Goal: Check status

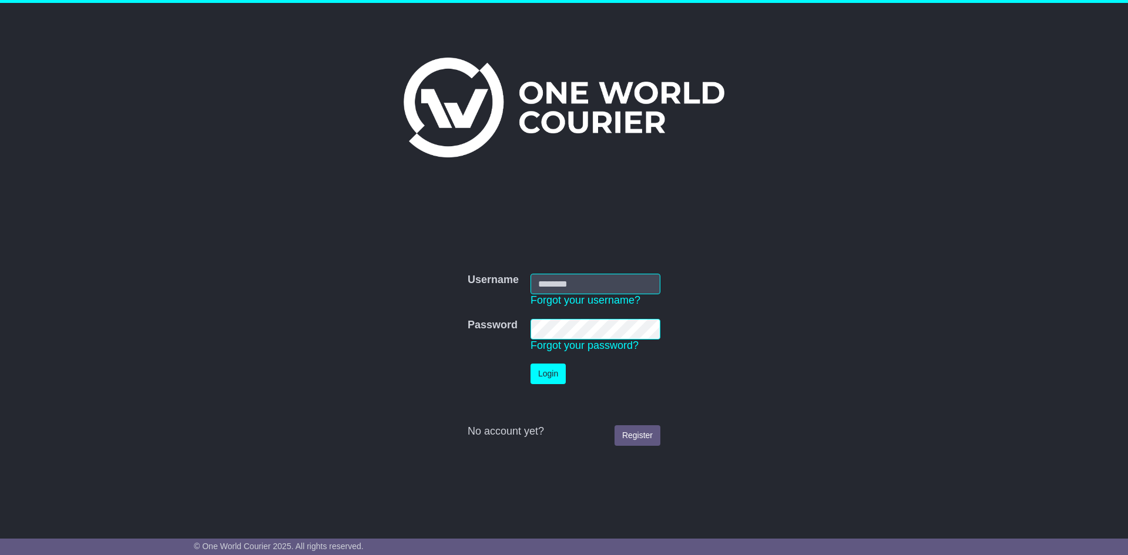
type input "**********"
click at [542, 369] on button "Login" at bounding box center [548, 374] width 35 height 21
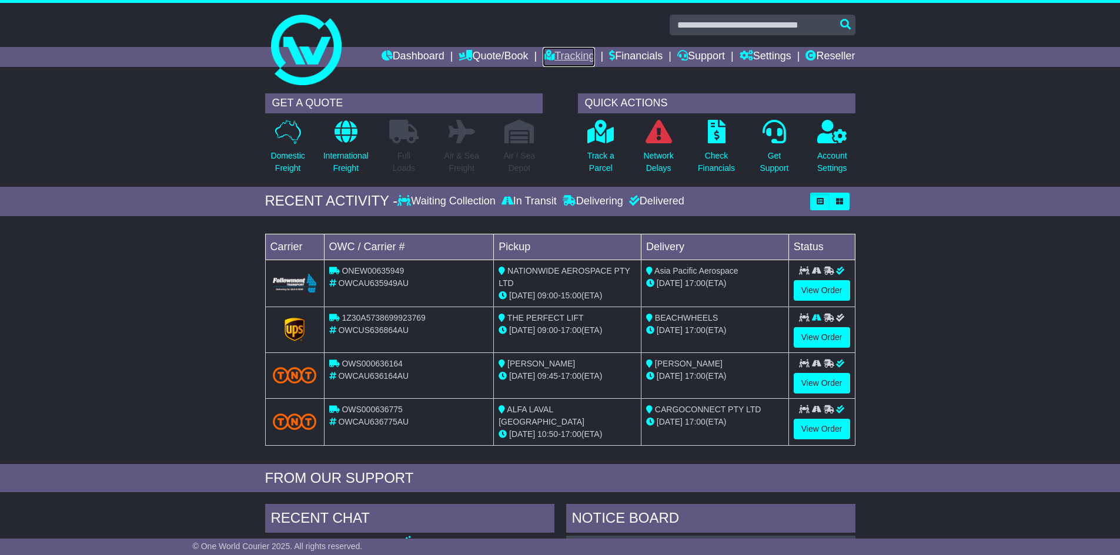
click at [573, 55] on link "Tracking" at bounding box center [568, 57] width 52 height 20
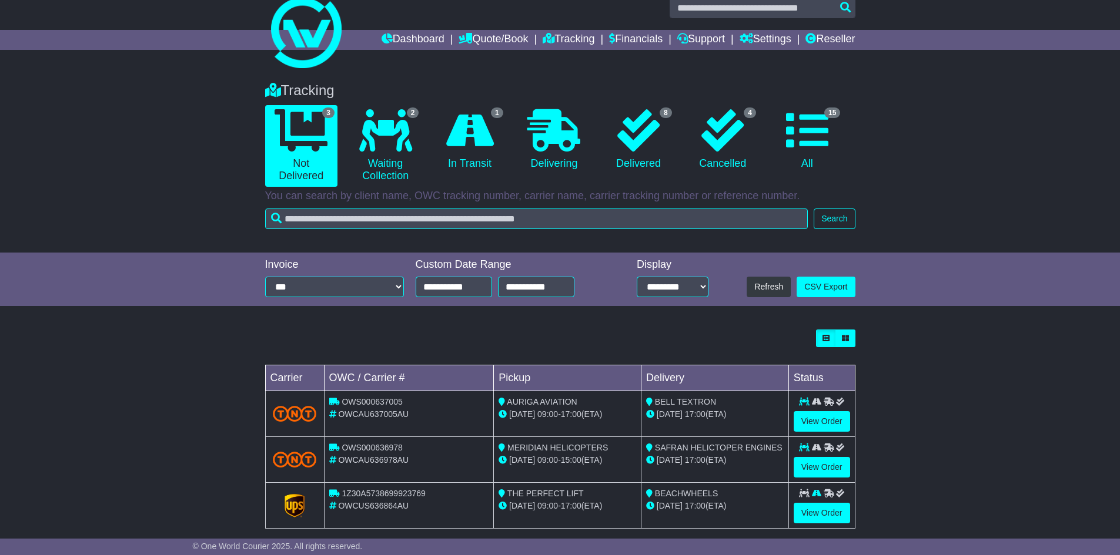
scroll to position [32, 0]
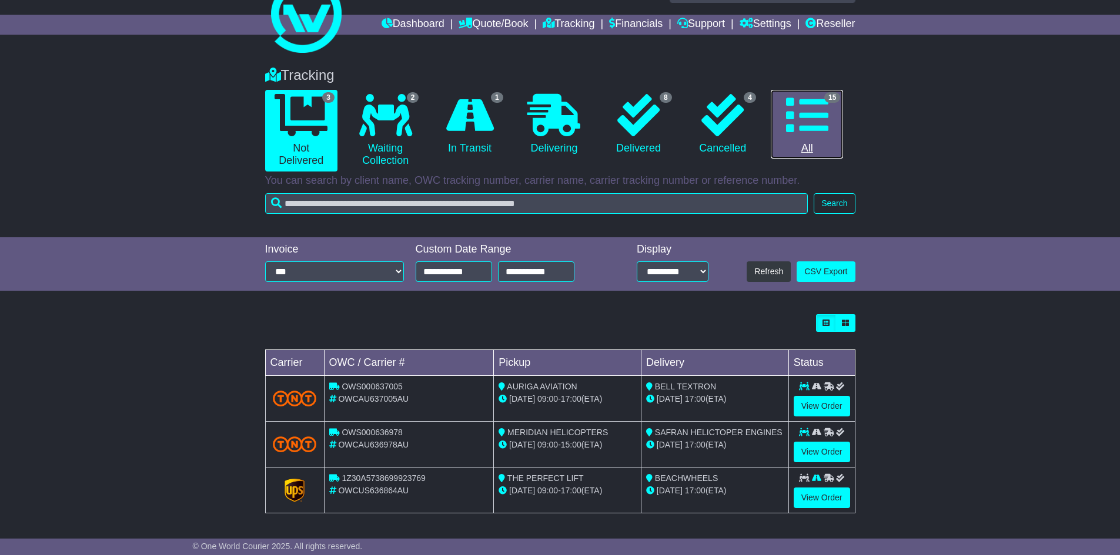
click at [810, 130] on icon at bounding box center [807, 115] width 42 height 42
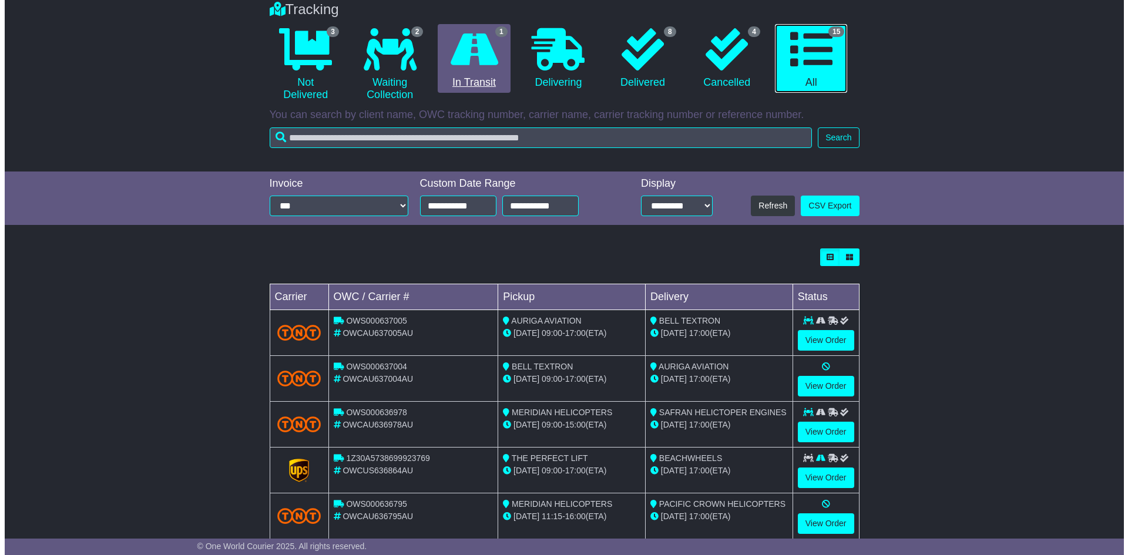
scroll to position [0, 0]
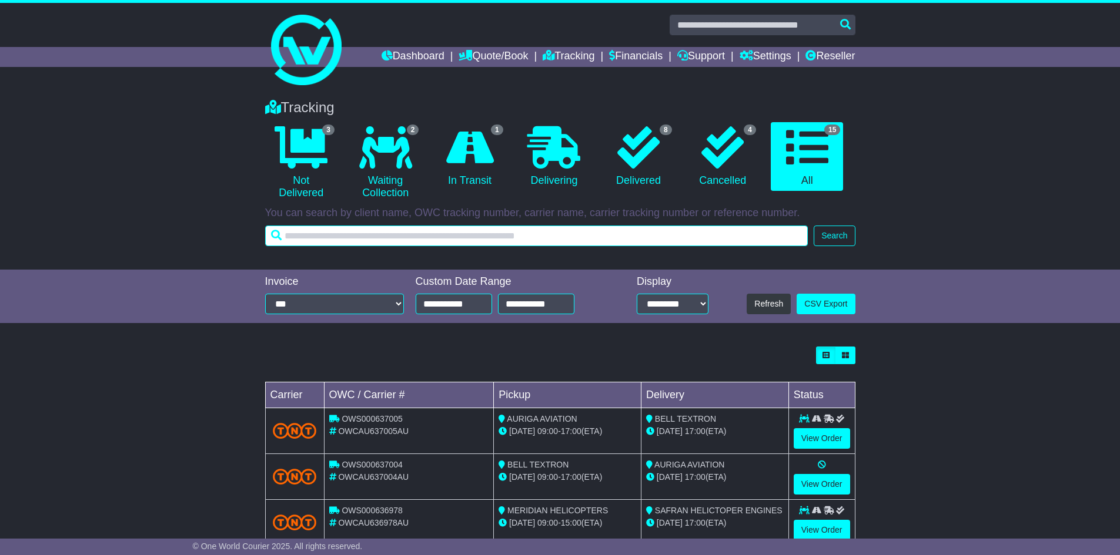
click at [467, 229] on input "text" at bounding box center [536, 236] width 543 height 21
type input "***"
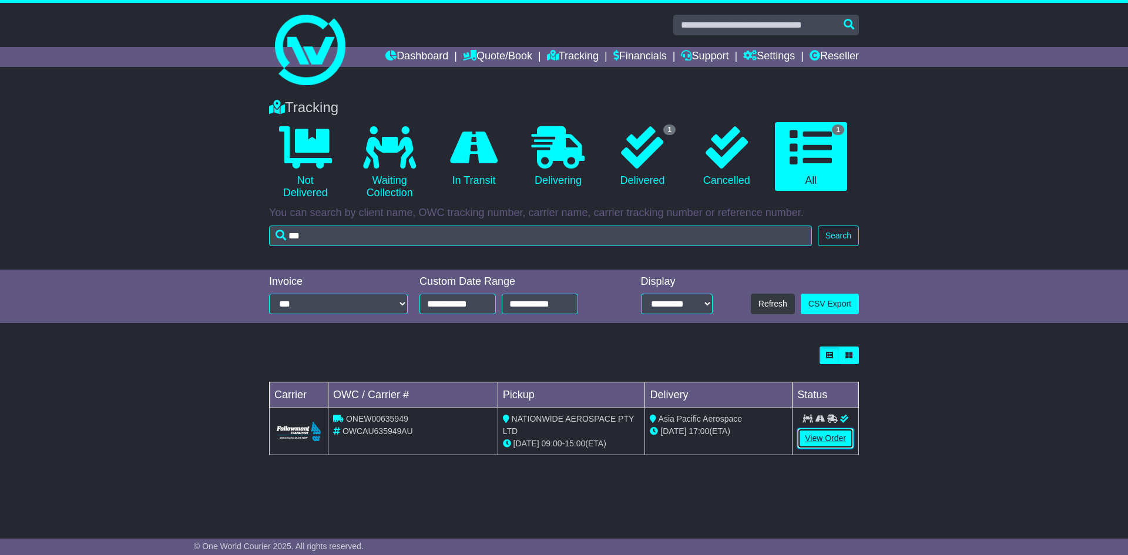
click at [826, 441] on link "View Order" at bounding box center [826, 438] width 56 height 21
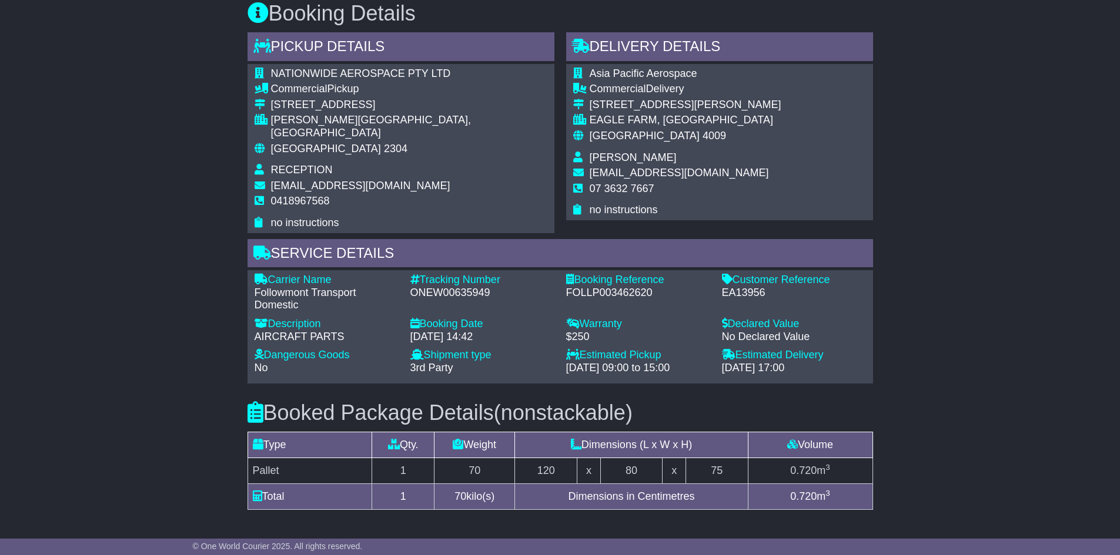
scroll to position [764, 0]
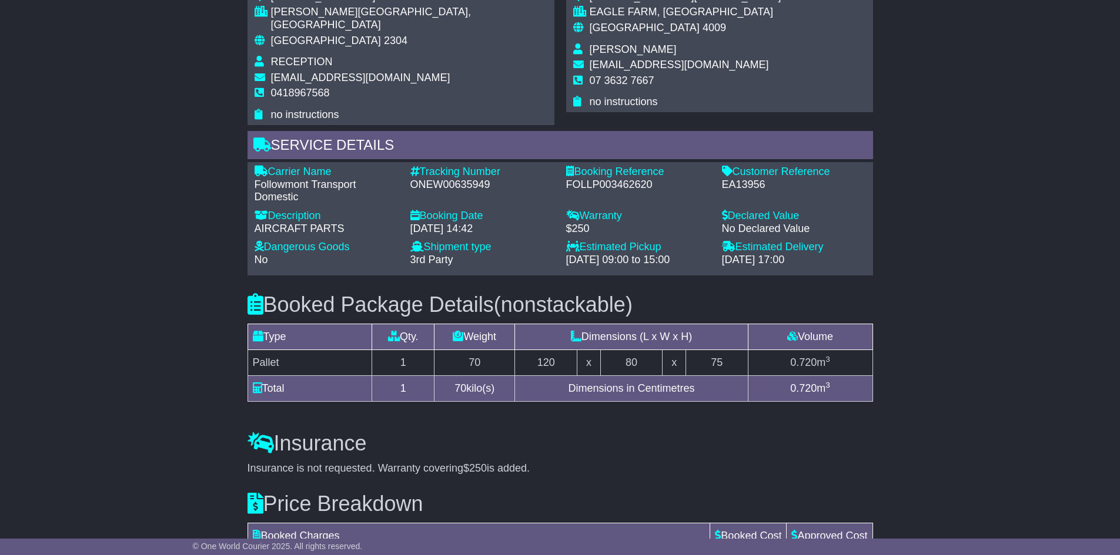
click at [469, 179] on div "ONEW00635949" at bounding box center [482, 185] width 144 height 13
copy div "ONEW00635949"
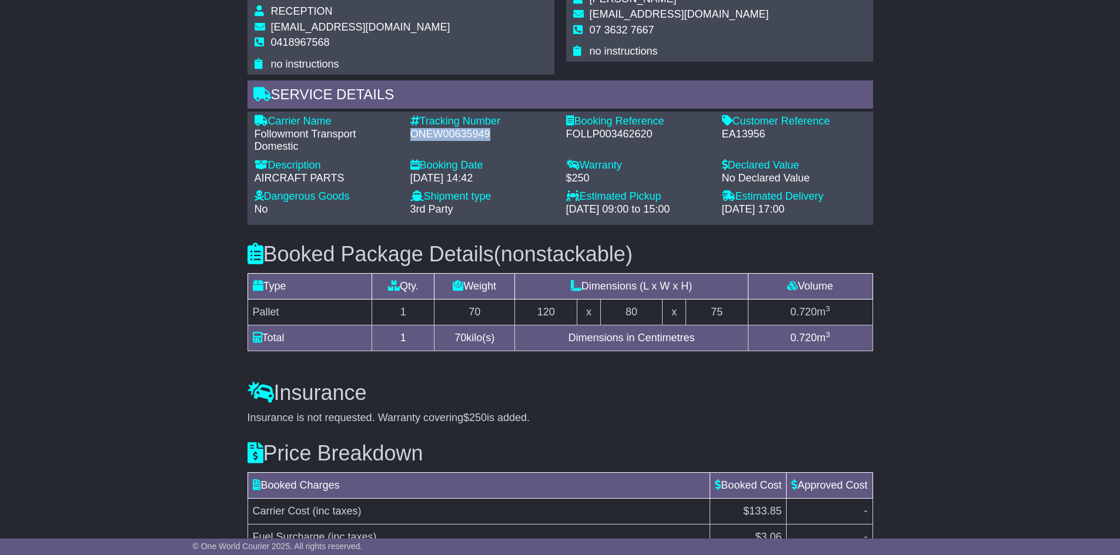
scroll to position [917, 0]
